Goal: Task Accomplishment & Management: Use online tool/utility

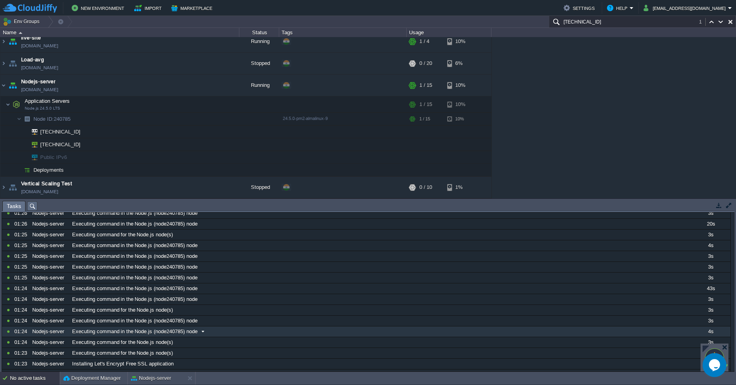
scroll to position [96, 0]
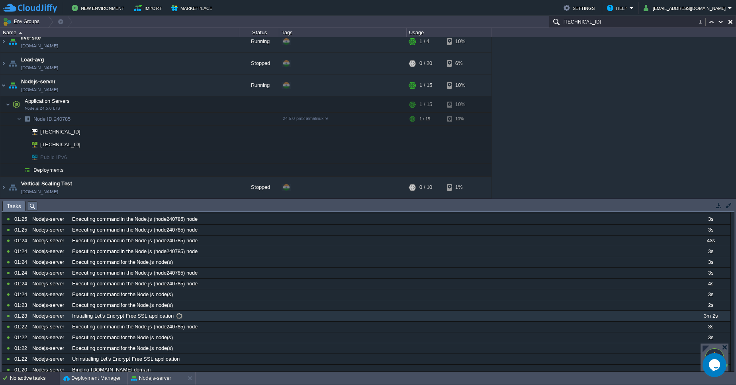
click at [176, 313] on span at bounding box center [179, 315] width 11 height 7
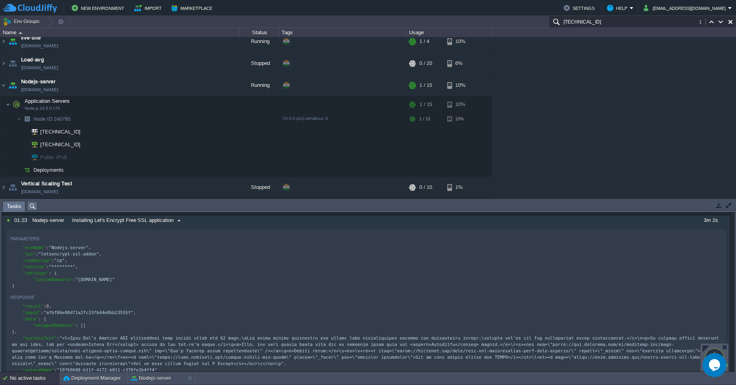
scroll to position [143, 0]
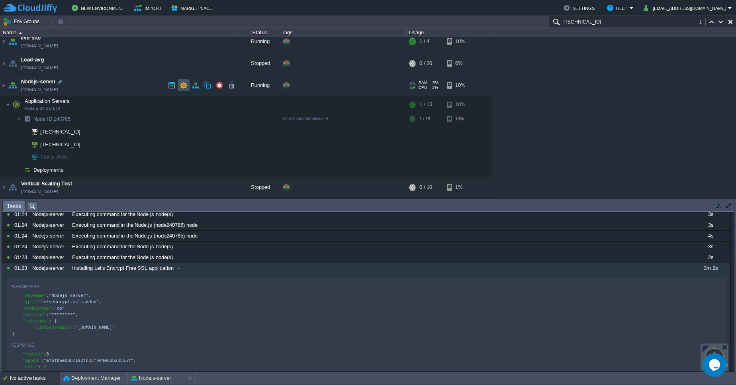
click at [183, 83] on button "button" at bounding box center [183, 85] width 7 height 7
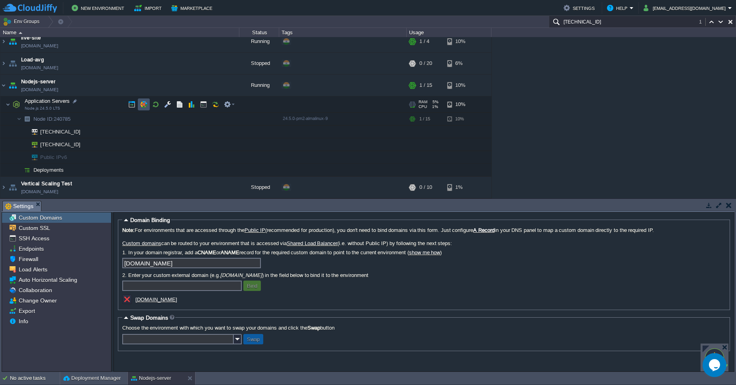
click at [146, 105] on button "button" at bounding box center [143, 104] width 7 height 7
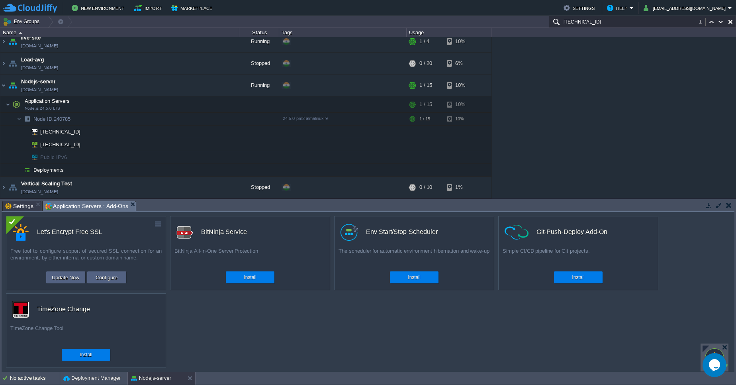
click at [161, 218] on div "custom Let's Encrypt Free SSL Free tool to configure support of secured SSL con…" at bounding box center [86, 253] width 160 height 74
click at [157, 222] on button "button" at bounding box center [158, 223] width 7 height 7
click at [151, 236] on link "Uninstall" at bounding box center [140, 236] width 45 height 10
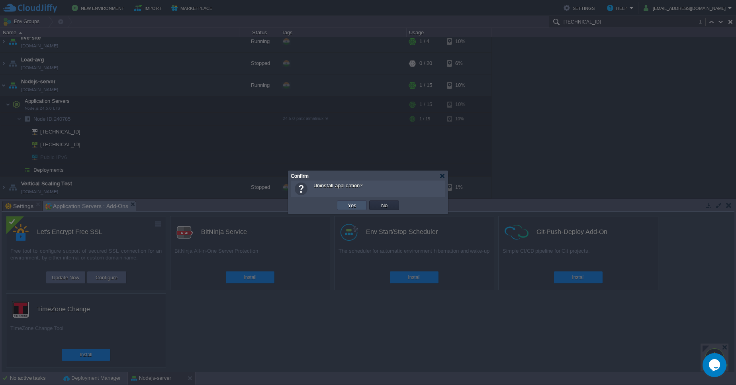
click at [352, 203] on button "Yes" at bounding box center [352, 205] width 14 height 7
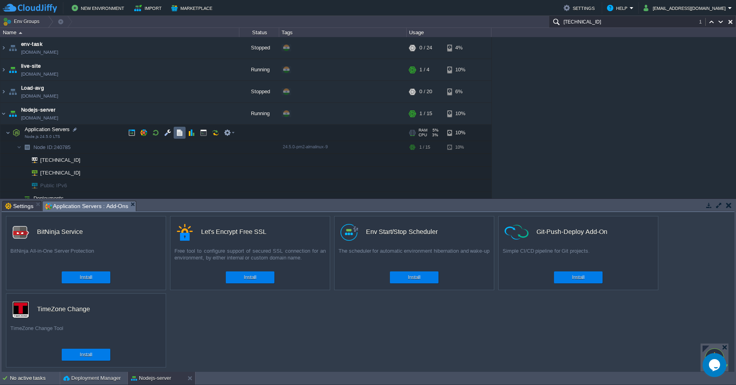
scroll to position [28, 0]
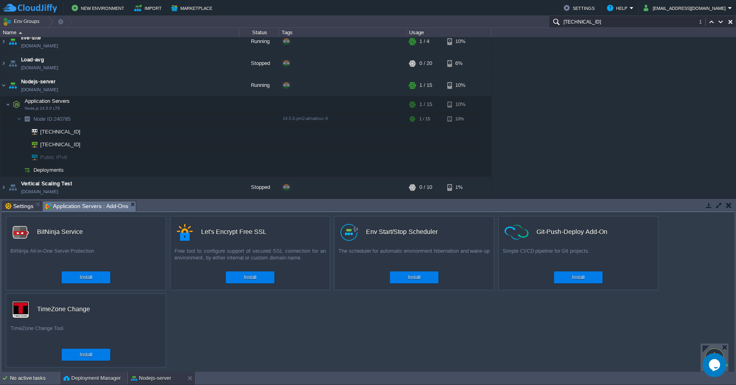
click at [80, 383] on div "Deployment Manager" at bounding box center [93, 378] width 67 height 13
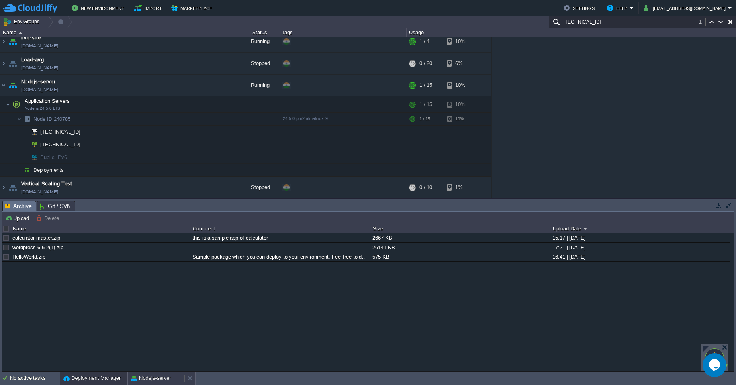
click at [151, 382] on button "Nodejs-server" at bounding box center [151, 378] width 40 height 8
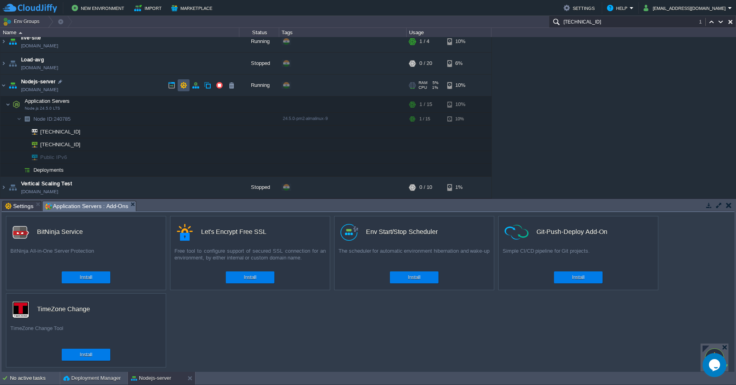
click at [186, 82] on button "button" at bounding box center [183, 85] width 7 height 7
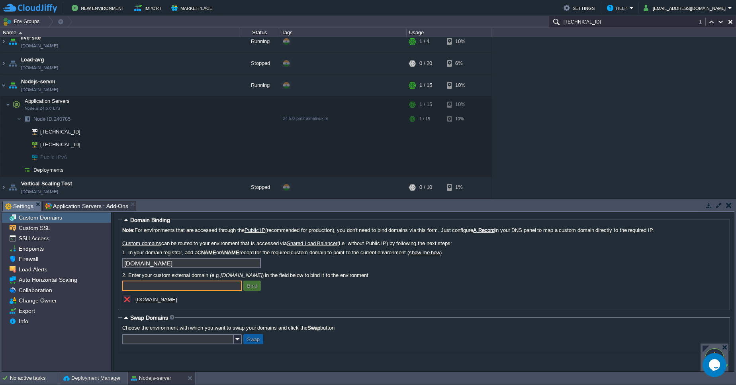
click at [154, 287] on input "text" at bounding box center [182, 285] width 120 height 10
type input "p"
click at [145, 105] on button "button" at bounding box center [143, 104] width 7 height 7
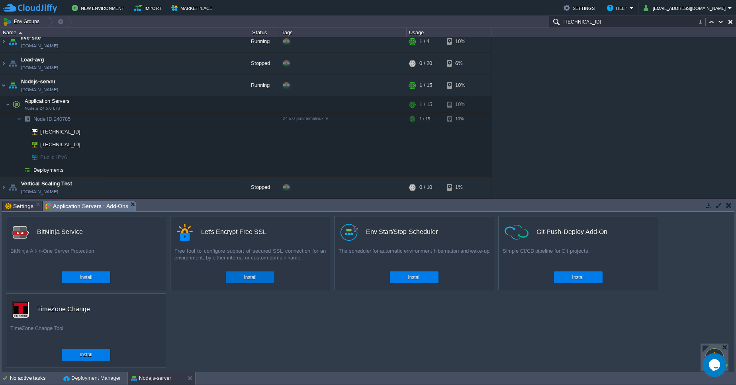
click at [252, 276] on button "Install" at bounding box center [250, 277] width 12 height 8
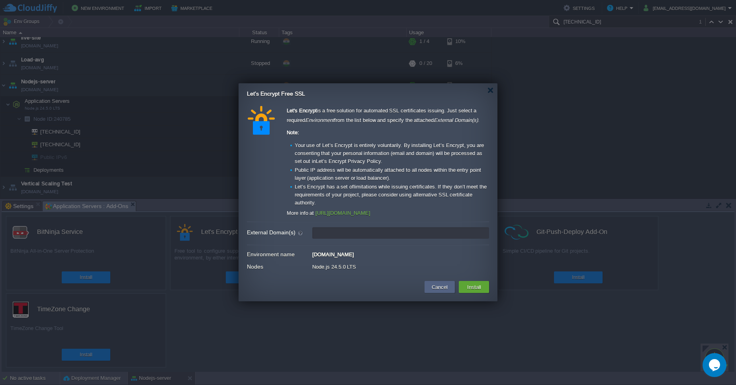
click at [345, 234] on input "External Domain(s)" at bounding box center [400, 233] width 177 height 12
type input "pawanmaithil.site"
click at [472, 285] on button "Install" at bounding box center [474, 287] width 19 height 10
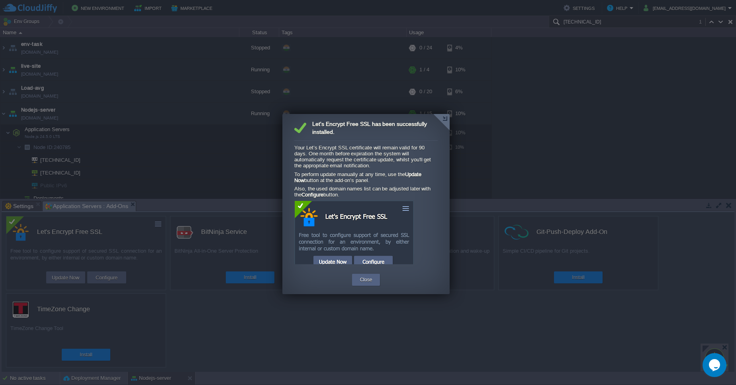
scroll to position [53, 0]
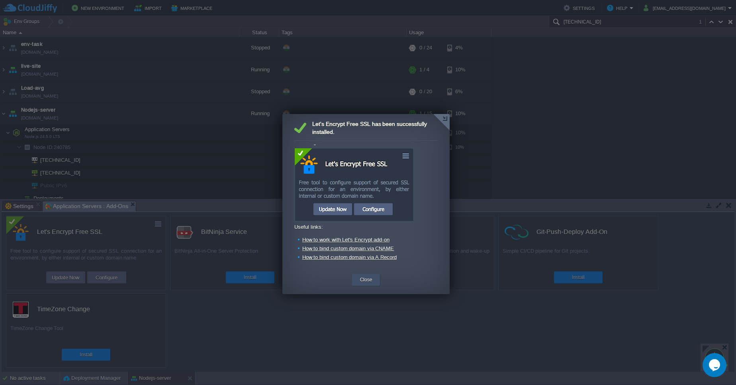
click at [370, 282] on button "Close" at bounding box center [366, 280] width 12 height 8
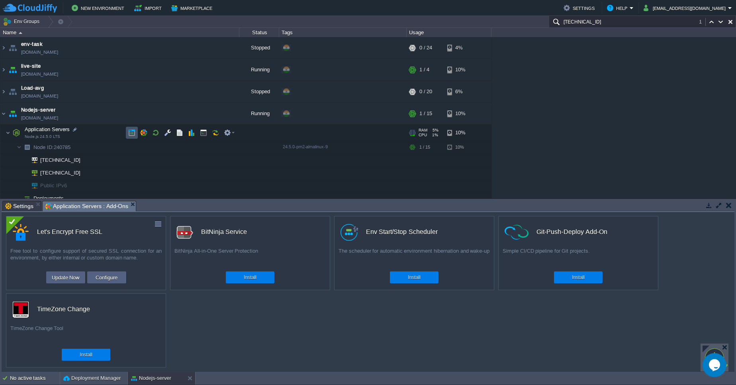
click at [135, 133] on button "button" at bounding box center [131, 132] width 7 height 7
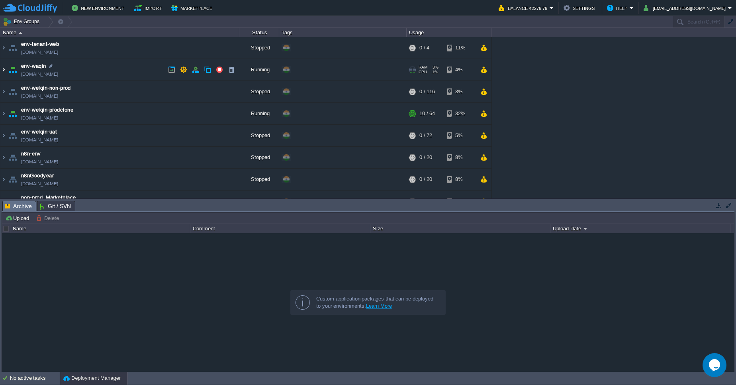
click at [5, 72] on img at bounding box center [3, 70] width 6 height 22
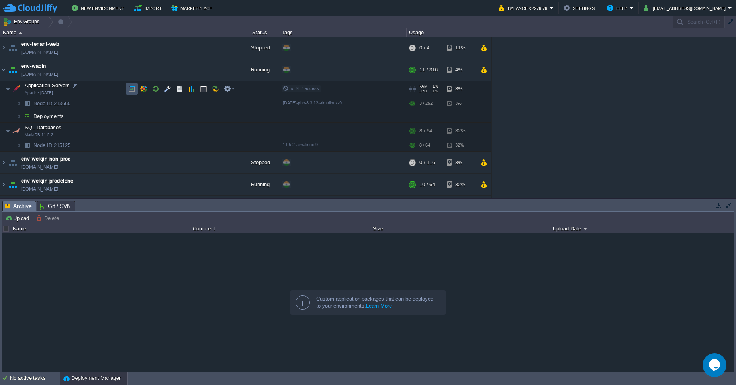
click at [128, 89] on button "button" at bounding box center [131, 88] width 7 height 7
click at [58, 74] on link "[DOMAIN_NAME]" at bounding box center [39, 74] width 37 height 8
click at [181, 68] on button "button" at bounding box center [183, 69] width 7 height 7
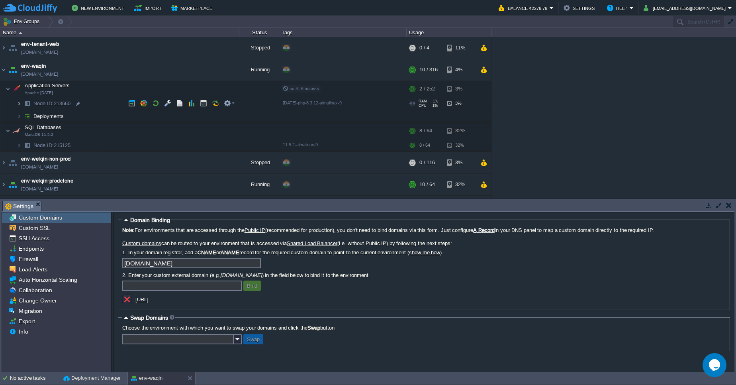
click at [17, 102] on img at bounding box center [19, 103] width 5 height 12
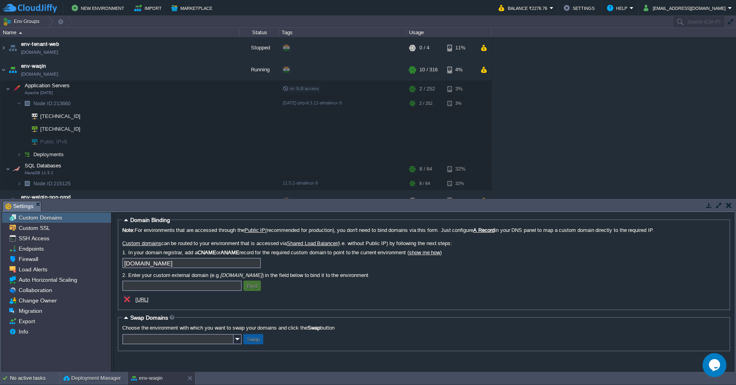
click at [149, 300] on u "[URL]" at bounding box center [141, 299] width 13 height 6
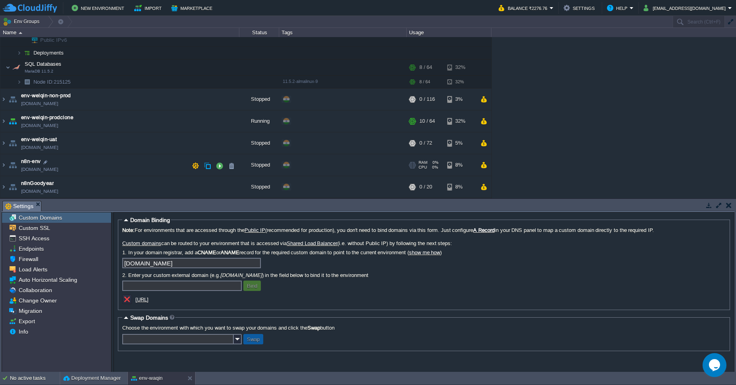
scroll to position [145, 0]
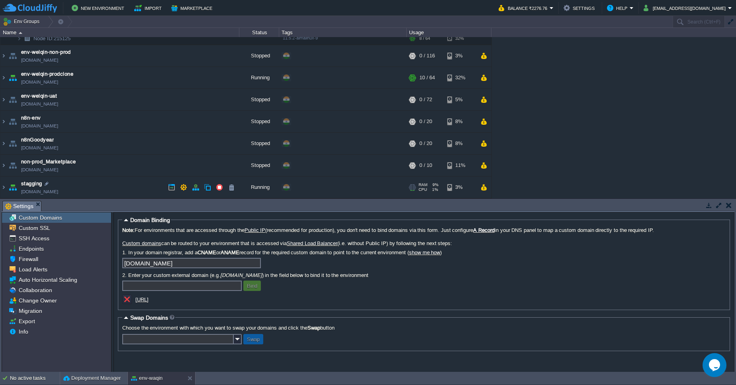
drag, startPoint x: 7, startPoint y: 186, endPoint x: 55, endPoint y: 186, distance: 47.8
click at [8, 186] on img at bounding box center [12, 187] width 11 height 22
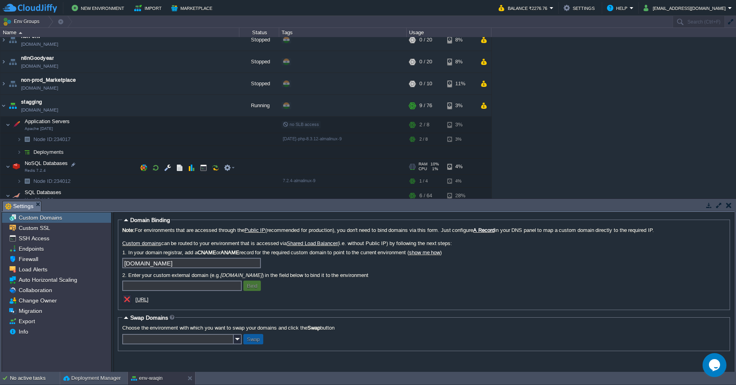
scroll to position [245, 0]
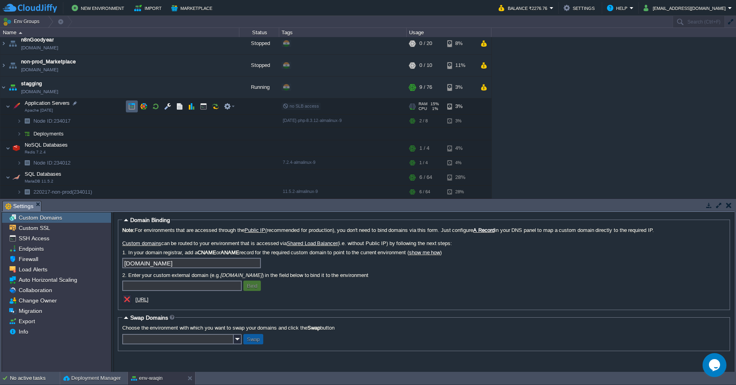
click at [135, 108] on td at bounding box center [132, 106] width 12 height 12
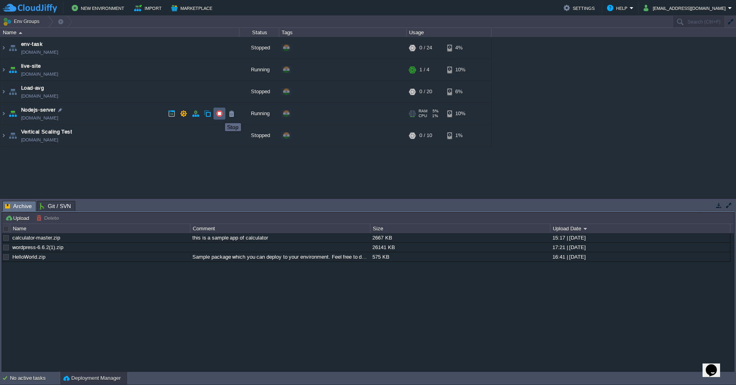
click at [219, 116] on button "button" at bounding box center [219, 113] width 7 height 7
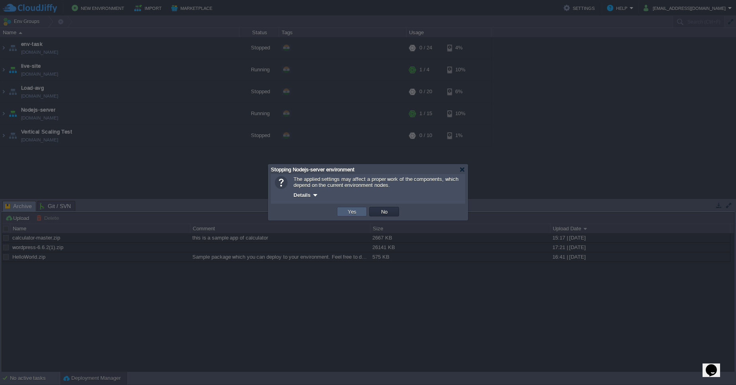
click at [353, 211] on button "Yes" at bounding box center [352, 211] width 14 height 7
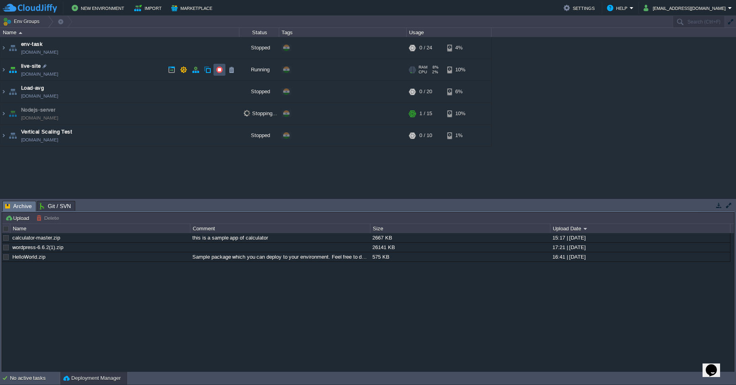
click at [216, 70] on button "button" at bounding box center [219, 69] width 7 height 7
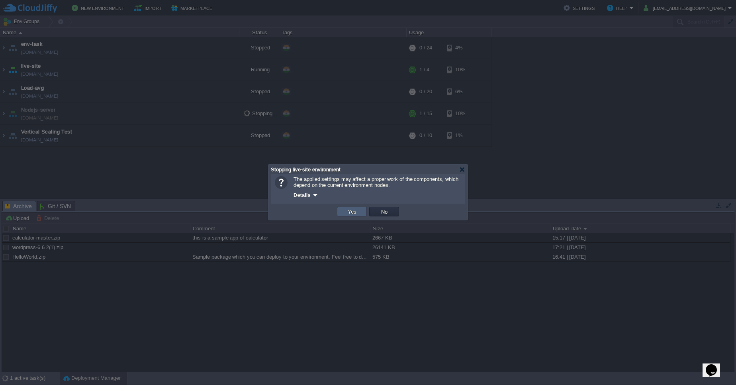
click at [349, 211] on button "Yes" at bounding box center [352, 211] width 14 height 7
